Goal: Find specific page/section: Find specific page/section

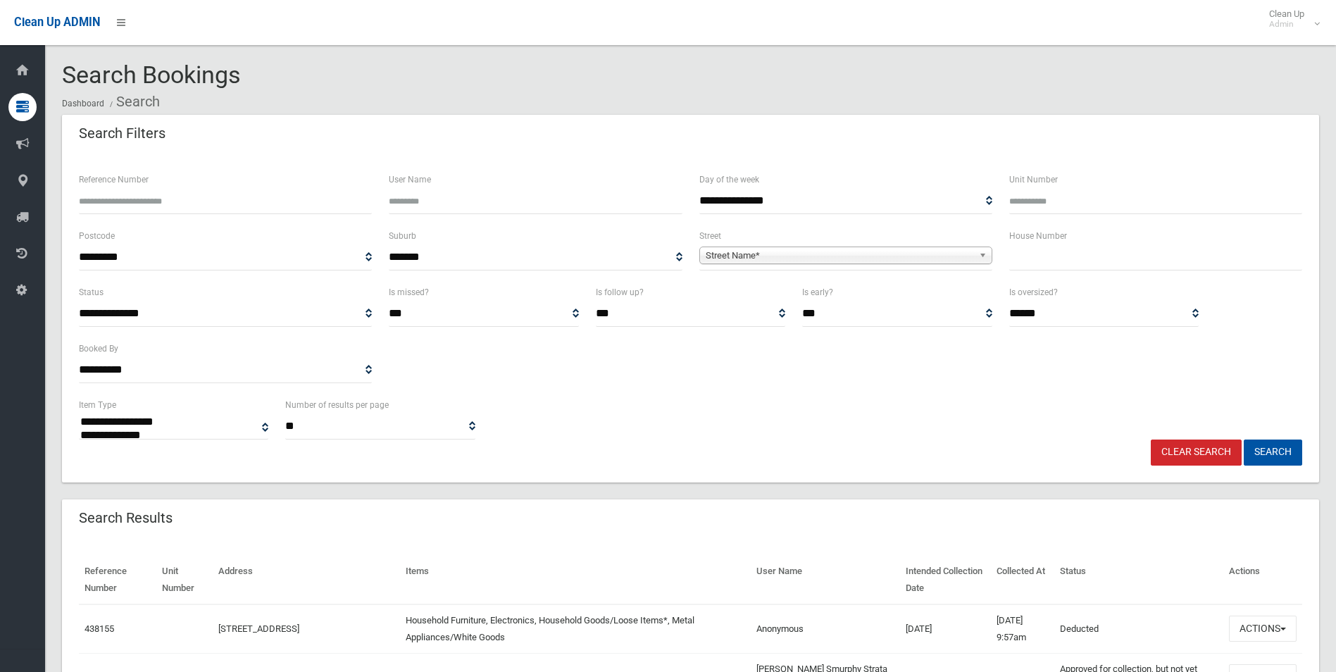
select select
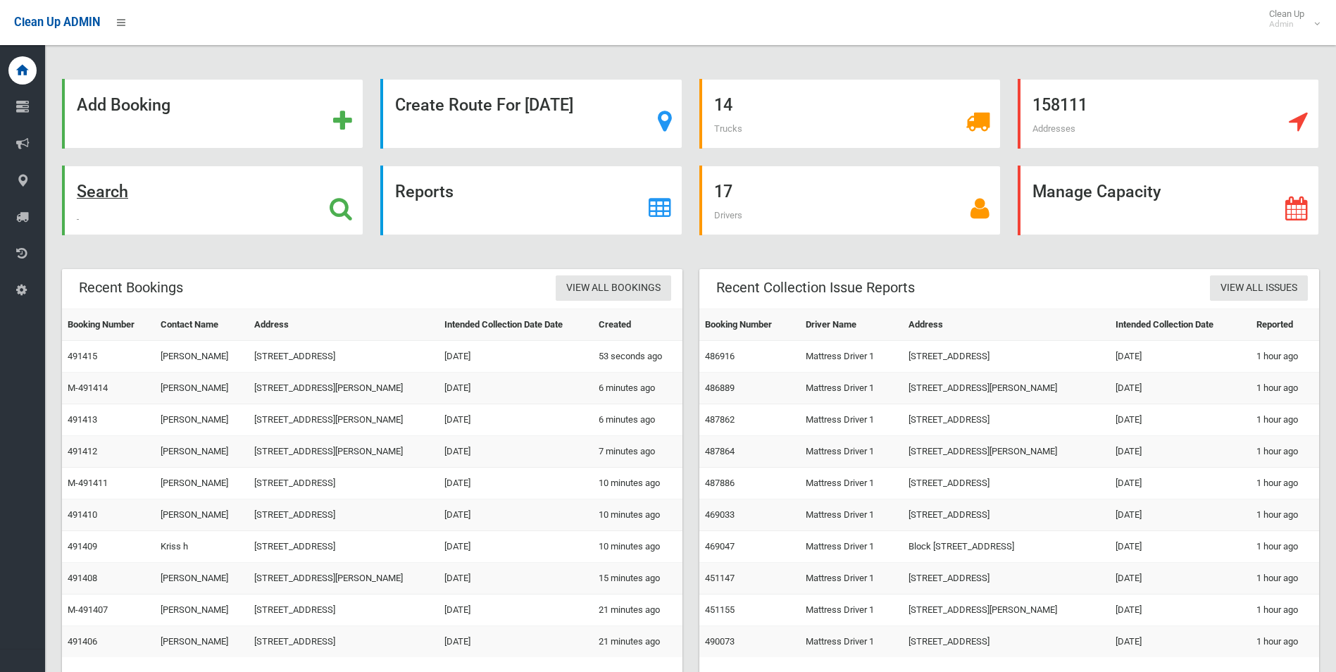
click at [111, 189] on strong "Search" at bounding box center [102, 192] width 51 height 20
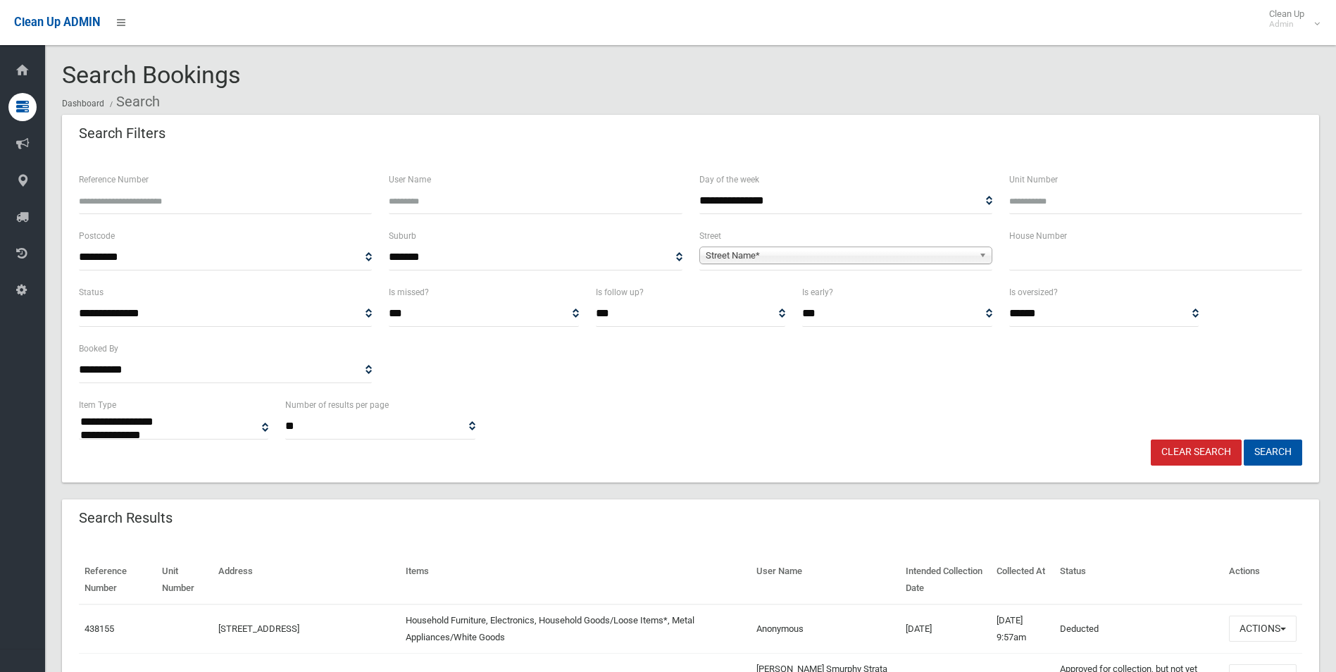
select select
